Goal: Task Accomplishment & Management: Manage account settings

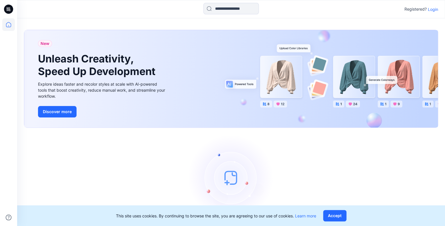
click at [431, 10] on p "Login" at bounding box center [433, 9] width 10 height 6
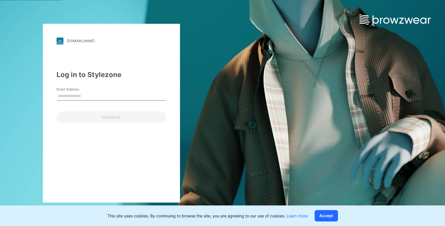
click at [98, 97] on input "Email Address" at bounding box center [112, 96] width 110 height 9
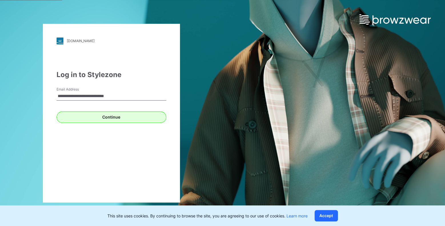
type input "**********"
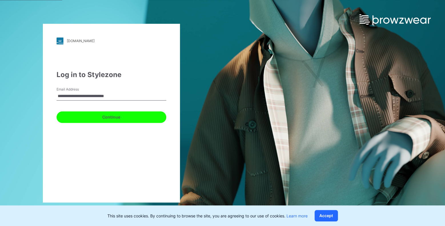
click at [105, 113] on button "Continue" at bounding box center [112, 116] width 110 height 11
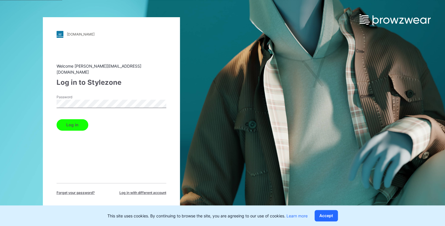
click at [80, 121] on button "Log in" at bounding box center [73, 124] width 32 height 11
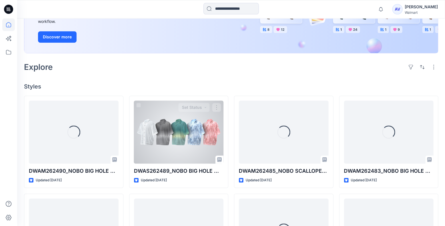
scroll to position [150, 0]
